Goal: Information Seeking & Learning: Check status

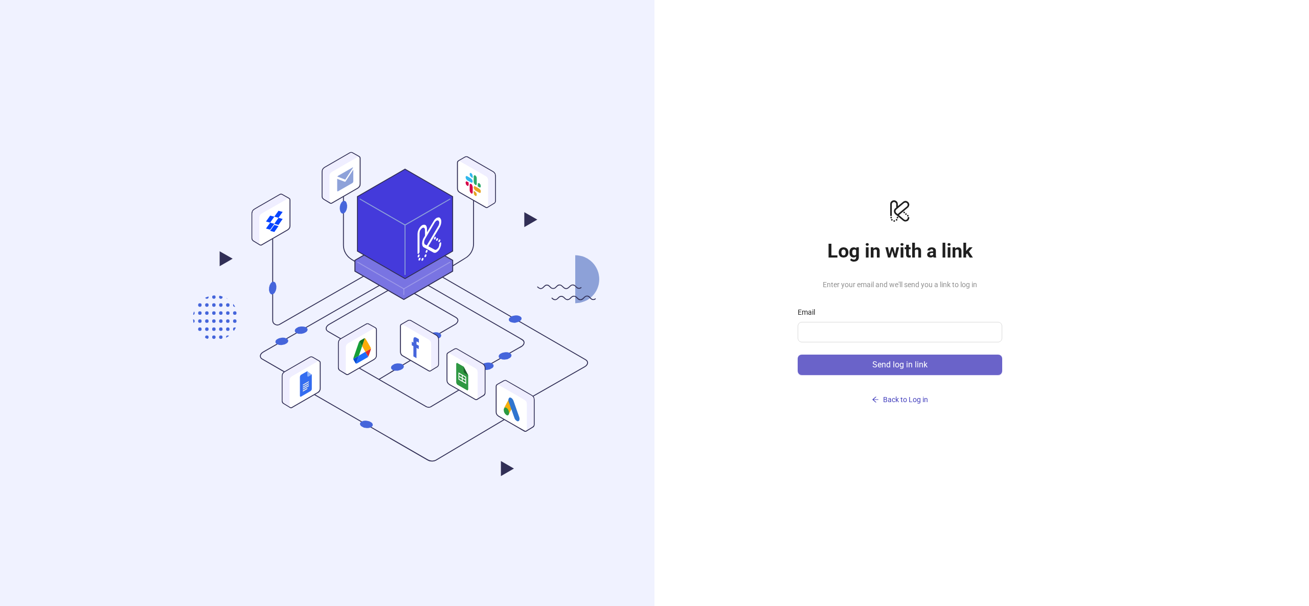
click at [864, 366] on button "Send log in link" at bounding box center [900, 365] width 205 height 20
click at [850, 329] on input "Email" at bounding box center [895, 332] width 183 height 12
type input "**********"
click at [887, 367] on span "Send log in link" at bounding box center [899, 364] width 55 height 9
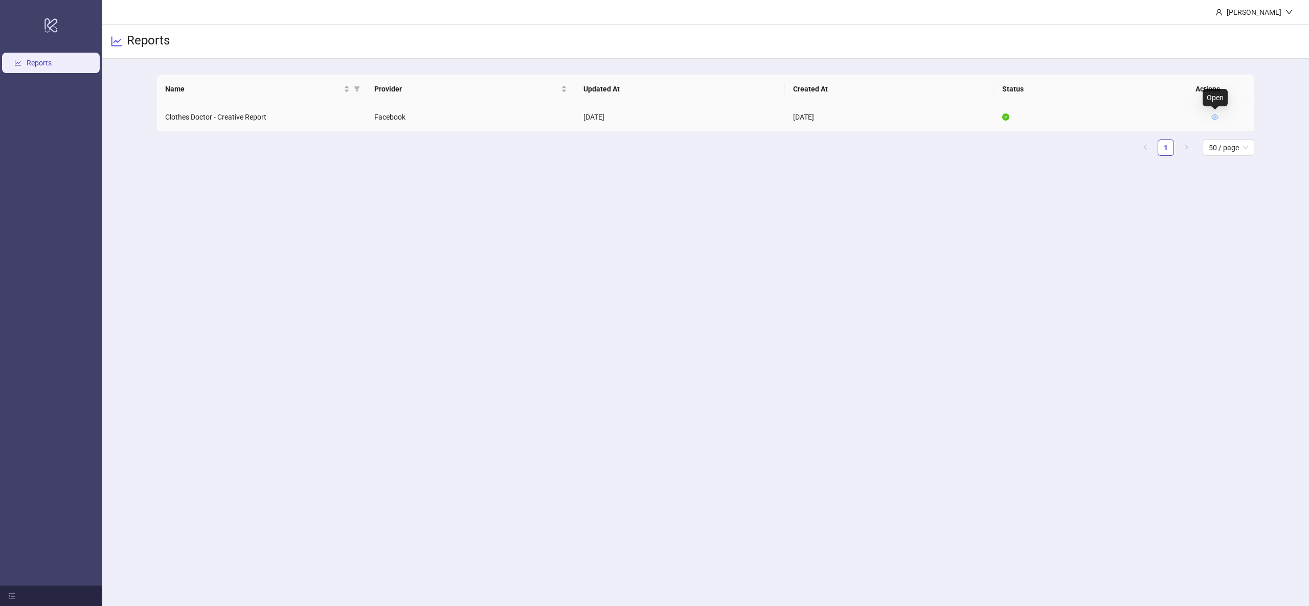
click at [1212, 116] on icon "eye" at bounding box center [1214, 117] width 7 height 5
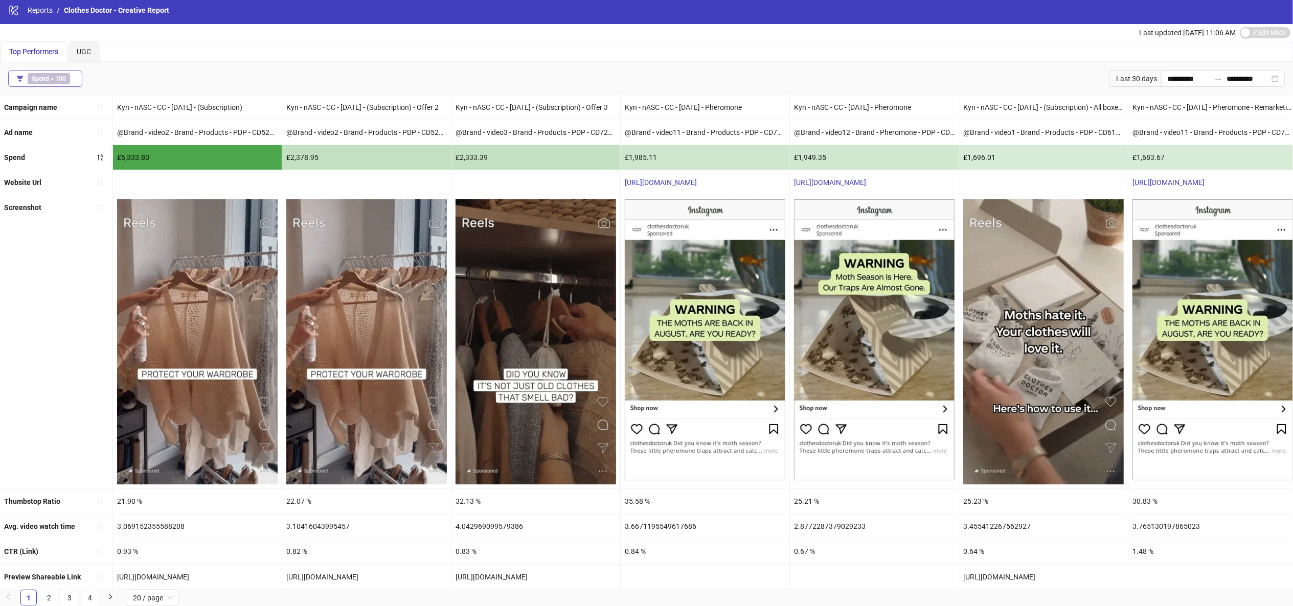
click at [57, 75] on b "100" at bounding box center [60, 78] width 11 height 7
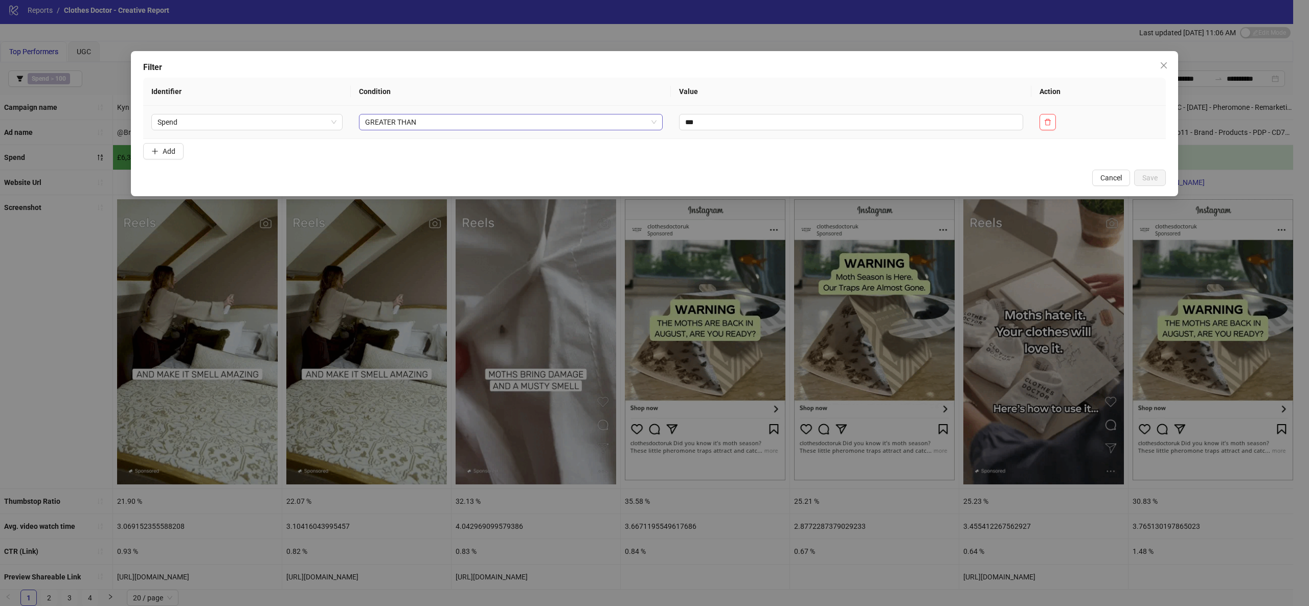
click at [492, 123] on span "GREATER THAN" at bounding box center [510, 122] width 291 height 15
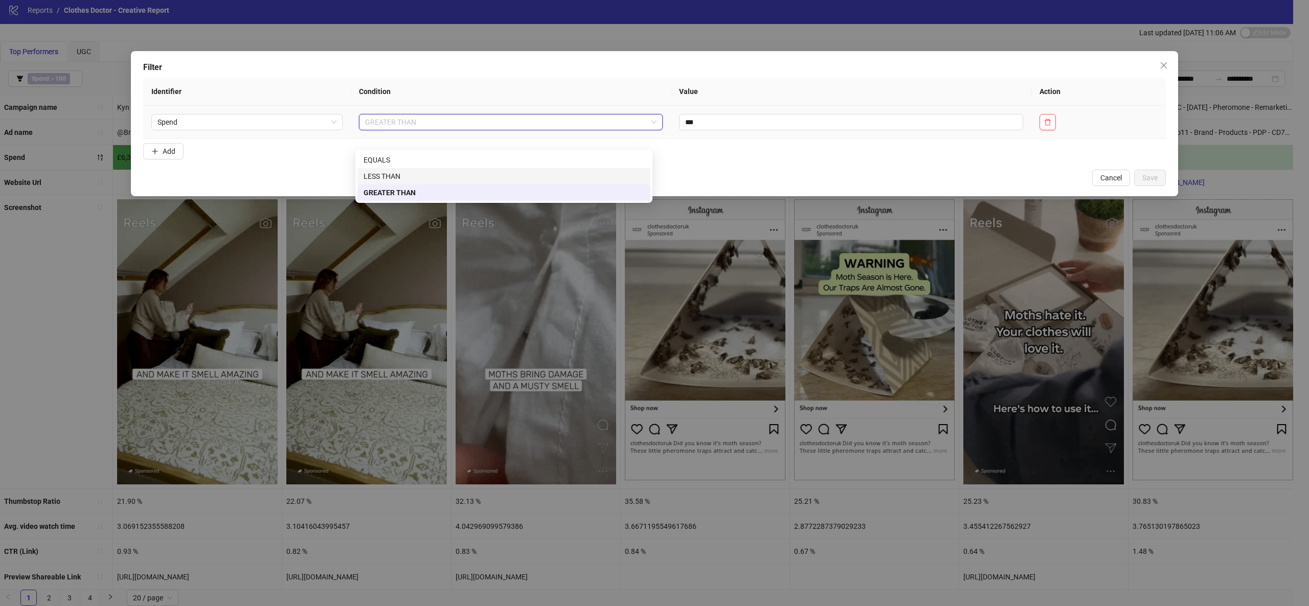
click at [443, 171] on div "LESS THAN" at bounding box center [504, 176] width 281 height 11
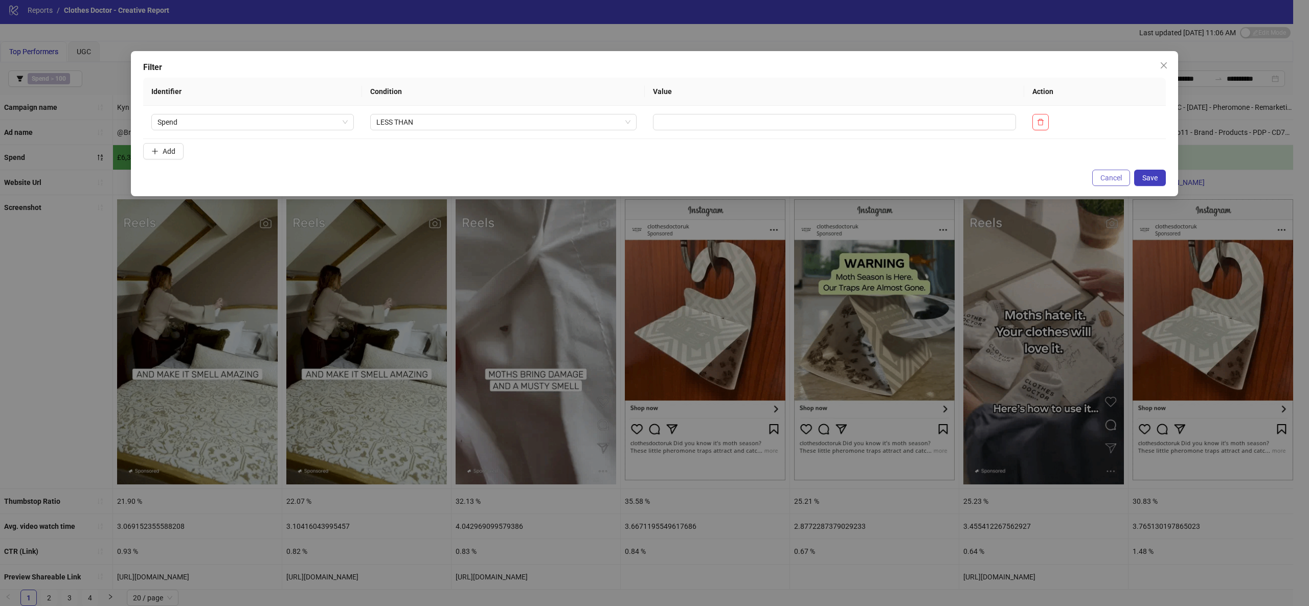
click at [1101, 178] on span "Cancel" at bounding box center [1110, 178] width 21 height 8
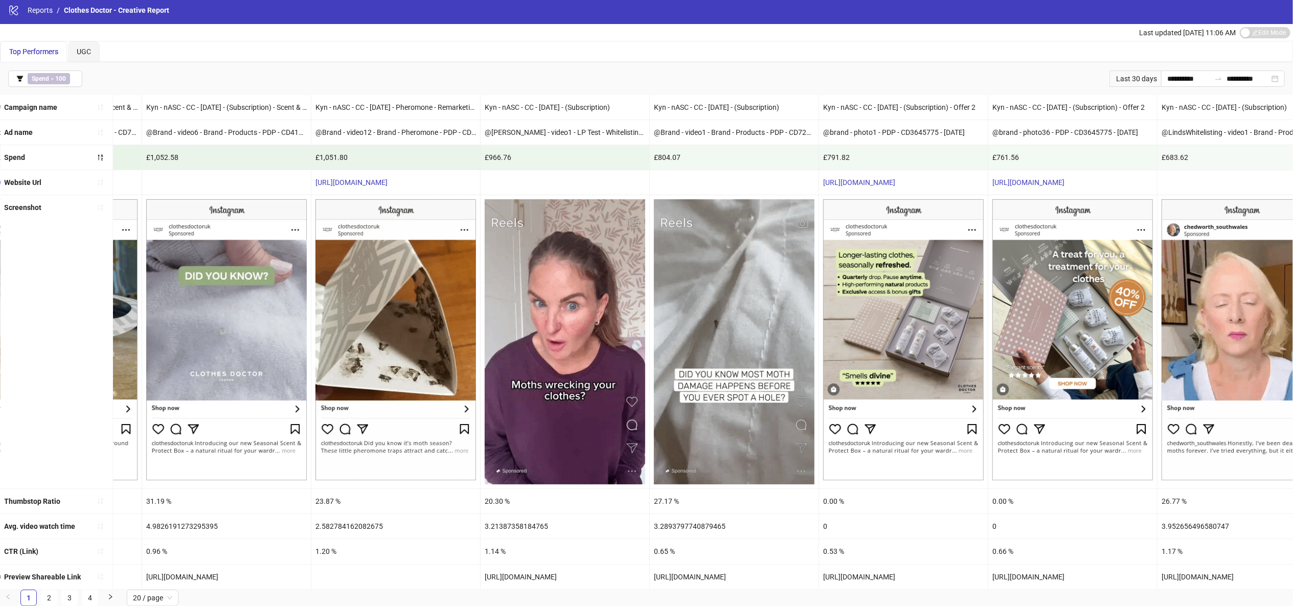
scroll to position [0, 2207]
